Goal: Information Seeking & Learning: Learn about a topic

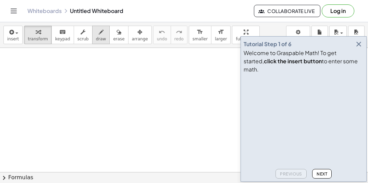
click at [95, 35] on button "draw" at bounding box center [101, 35] width 18 height 18
click at [57, 92] on div at bounding box center [184, 176] width 368 height 256
click at [74, 75] on div at bounding box center [184, 176] width 368 height 256
click at [38, 38] on span "transform" at bounding box center [38, 39] width 20 height 5
click at [101, 39] on span "draw" at bounding box center [101, 39] width 10 height 5
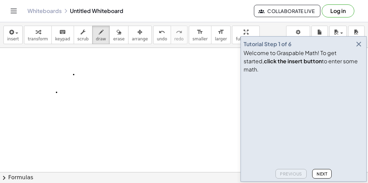
click at [91, 73] on div at bounding box center [184, 176] width 368 height 256
click at [363, 49] on div "Tutorial Step 1 of 6" at bounding box center [304, 44] width 120 height 10
click at [359, 48] on icon "button" at bounding box center [358, 44] width 8 height 8
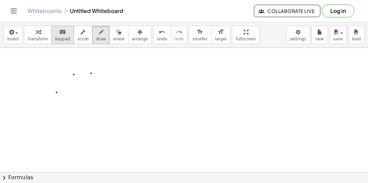
click at [63, 35] on icon "keyboard" at bounding box center [62, 32] width 7 height 8
click at [12, 33] on icon "button" at bounding box center [11, 32] width 6 height 8
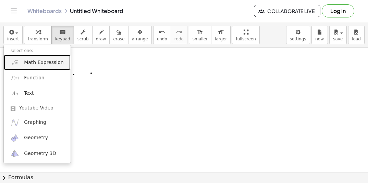
click at [46, 64] on span "Math Expression" at bounding box center [43, 62] width 39 height 7
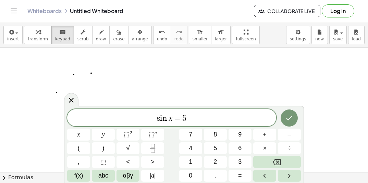
click at [287, 120] on icon "Done" at bounding box center [289, 118] width 8 height 8
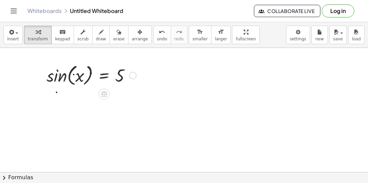
click at [117, 82] on div at bounding box center [91, 75] width 97 height 26
click at [133, 77] on div at bounding box center [133, 76] width 8 height 8
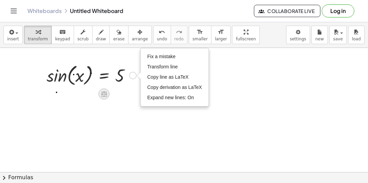
click at [107, 95] on icon at bounding box center [103, 93] width 7 height 7
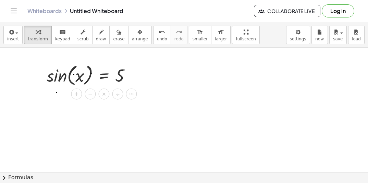
click at [132, 120] on div at bounding box center [184, 176] width 368 height 256
click at [144, 79] on div at bounding box center [184, 176] width 368 height 256
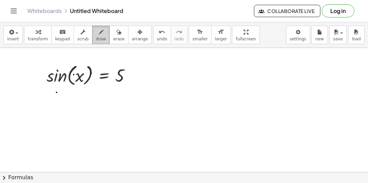
click at [100, 39] on span "draw" at bounding box center [101, 39] width 10 height 5
click at [297, 12] on span "Collaborate Live" at bounding box center [287, 11] width 55 height 6
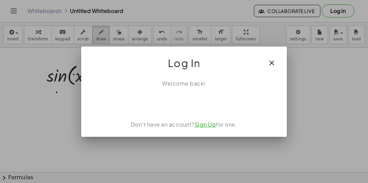
click at [277, 61] on button "button" at bounding box center [271, 63] width 16 height 16
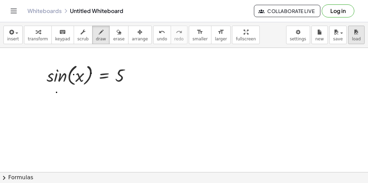
click at [355, 37] on span "load" at bounding box center [356, 39] width 9 height 5
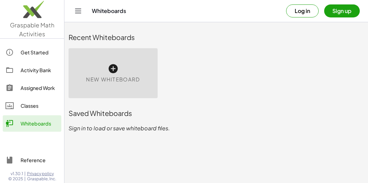
click at [33, 54] on div "Get Started" at bounding box center [40, 52] width 38 height 8
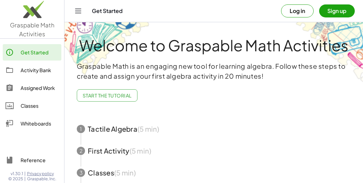
click at [38, 73] on div "Activity Bank" at bounding box center [40, 70] width 38 height 8
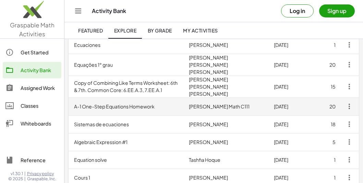
scroll to position [137, 0]
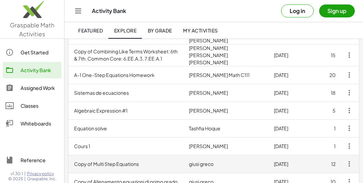
click at [112, 161] on td "Copy of Multi Step Equations" at bounding box center [125, 164] width 115 height 18
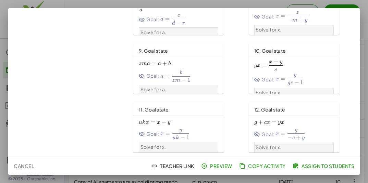
scroll to position [20, 0]
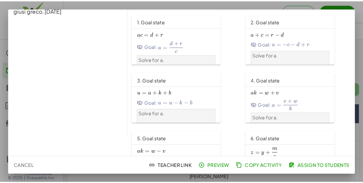
scroll to position [137, 0]
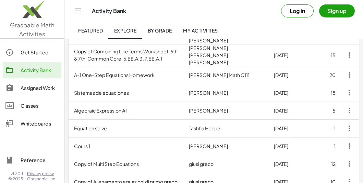
click at [29, 110] on link "Classes" at bounding box center [32, 106] width 59 height 16
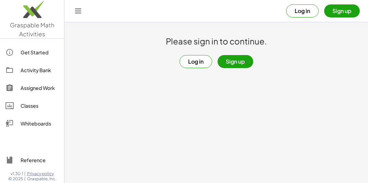
click at [276, 97] on main "Please sign in to continue. Log in Sign up" at bounding box center [215, 91] width 303 height 183
click at [236, 63] on button "Sign up" at bounding box center [235, 61] width 36 height 13
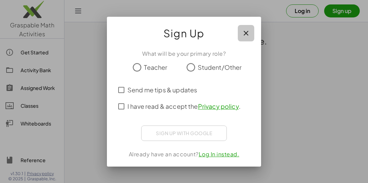
click at [250, 35] on button "button" at bounding box center [246, 33] width 16 height 16
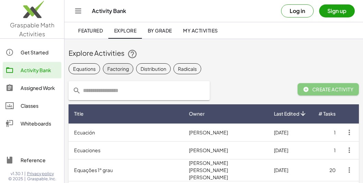
click at [125, 66] on div "Factoring" at bounding box center [118, 68] width 22 height 7
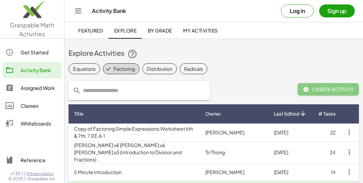
click at [31, 22] on img at bounding box center [32, 11] width 64 height 29
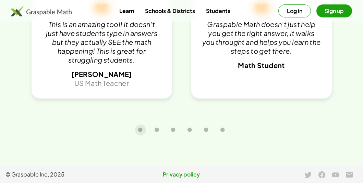
scroll to position [1421, 0]
